Goal: Task Accomplishment & Management: Complete application form

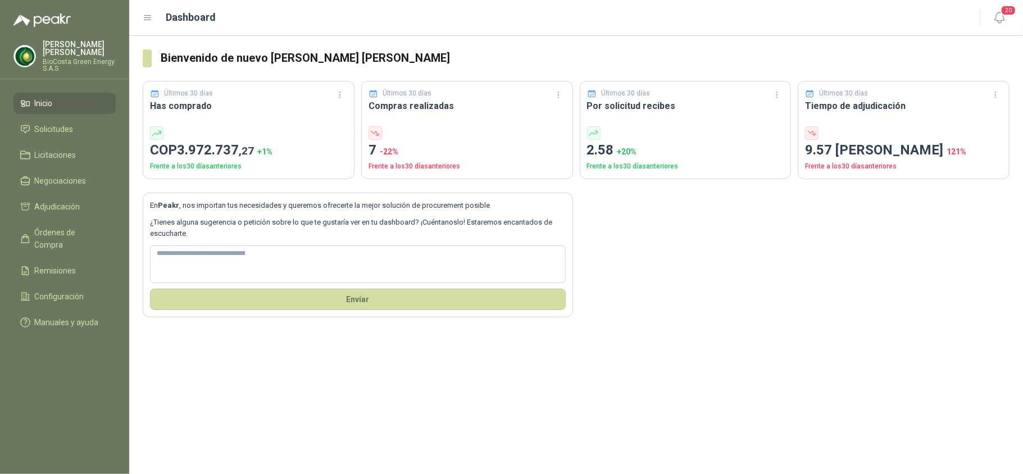
click at [59, 94] on link "Inicio" at bounding box center [64, 103] width 102 height 21
click at [59, 133] on span "Solicitudes" at bounding box center [54, 129] width 39 height 12
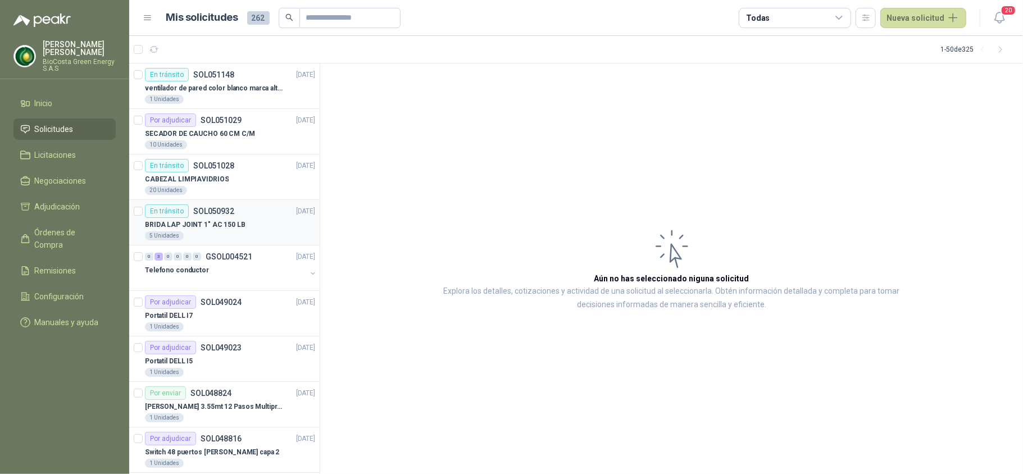
click at [219, 228] on p "BRIDA LAP JOINT 1" AC 150 LB" at bounding box center [195, 225] width 101 height 11
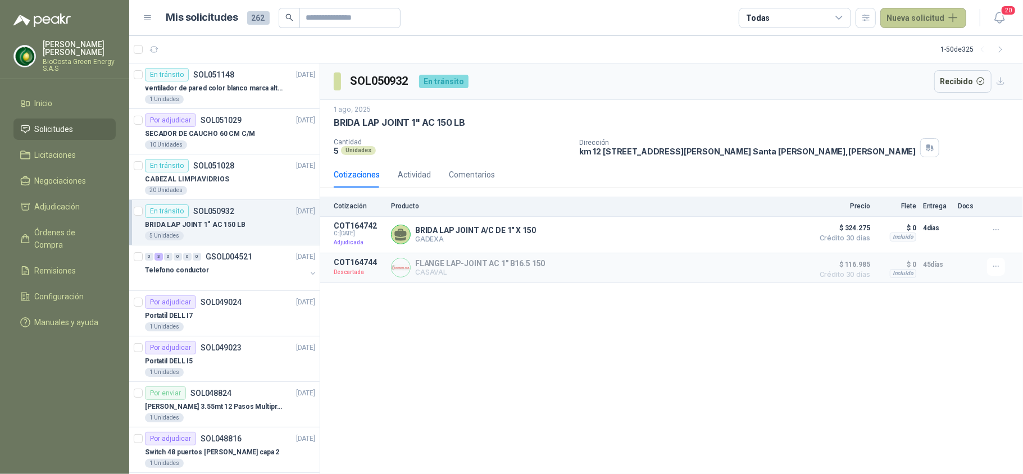
click at [919, 18] on button "Nueva solicitud" at bounding box center [924, 18] width 86 height 20
click at [926, 45] on link "Solicitud" at bounding box center [937, 45] width 96 height 20
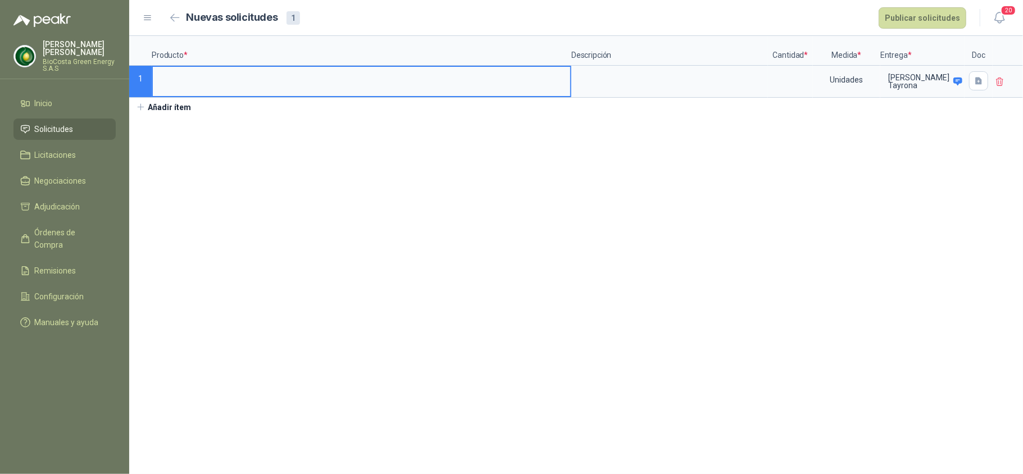
drag, startPoint x: 248, startPoint y: 84, endPoint x: 295, endPoint y: 98, distance: 48.6
click at [248, 84] on input at bounding box center [362, 78] width 418 height 22
click at [630, 77] on textarea at bounding box center [670, 80] width 194 height 26
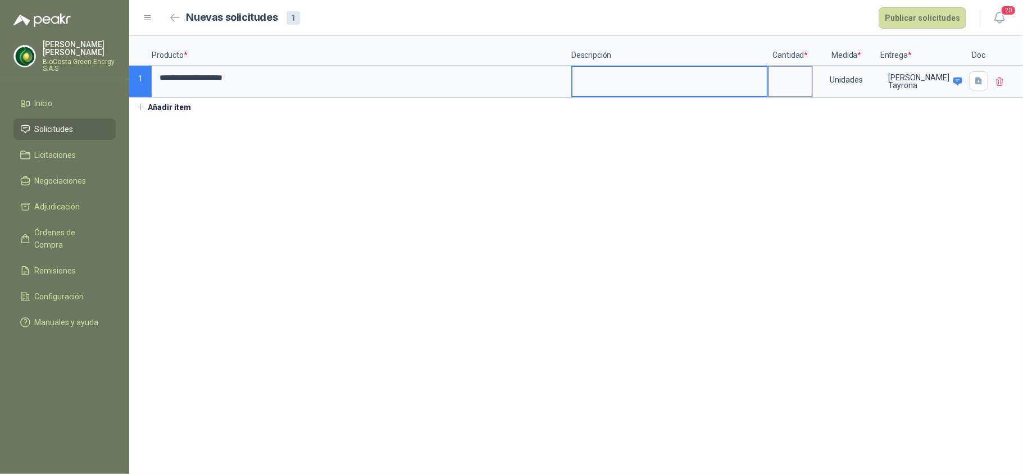
click at [799, 77] on input at bounding box center [790, 78] width 43 height 22
type input "*"
click at [936, 9] on button "Publicar solicitudes" at bounding box center [923, 17] width 88 height 21
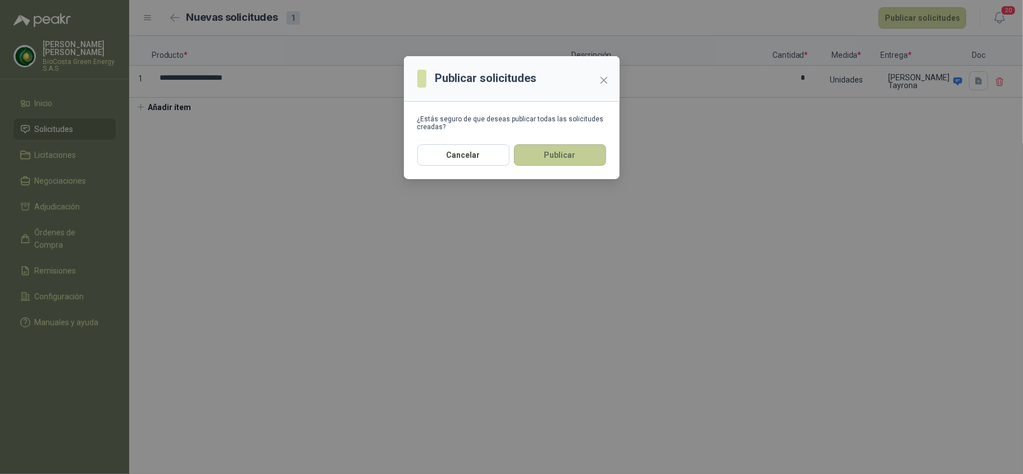
click at [546, 162] on button "Publicar" at bounding box center [560, 154] width 92 height 21
